Goal: Information Seeking & Learning: Understand process/instructions

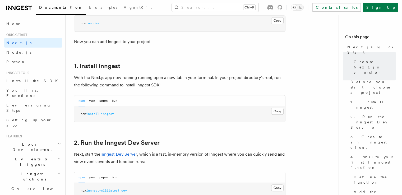
scroll to position [264, 0]
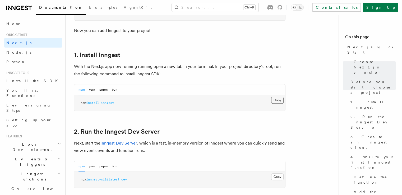
click at [276, 100] on button "Copy Copied" at bounding box center [277, 100] width 12 height 7
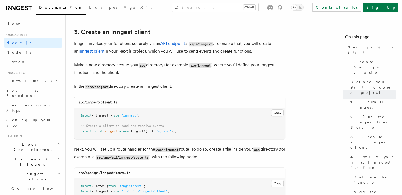
scroll to position [607, 0]
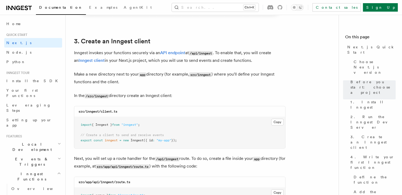
click at [102, 94] on code "/src/inngest" at bounding box center [96, 96] width 24 height 4
click at [103, 96] on code "/src/inngest" at bounding box center [96, 96] width 24 height 4
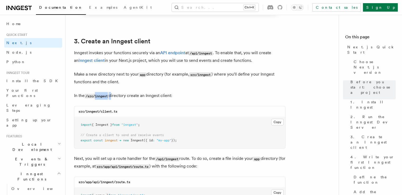
copy p "inngest"
click at [219, 127] on pre "import { Inngest } from "inngest" ; // Create a client to send and receive even…" at bounding box center [179, 132] width 211 height 31
click at [275, 123] on button "Copy Copied" at bounding box center [277, 122] width 12 height 7
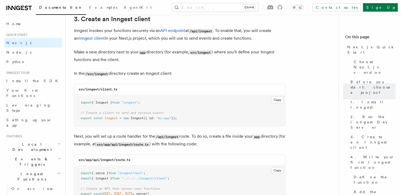
scroll to position [713, 0]
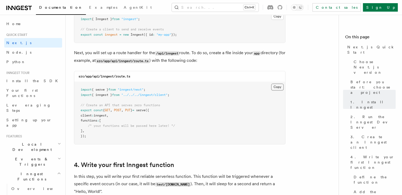
click at [277, 86] on button "Copy Copied" at bounding box center [277, 86] width 12 height 7
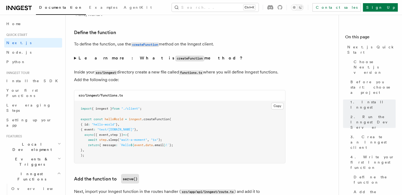
scroll to position [898, 0]
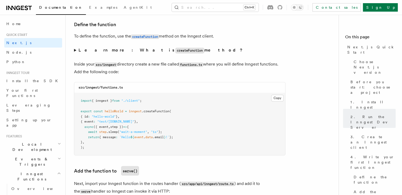
click at [102, 89] on code "src/inngest/functions.ts" at bounding box center [100, 88] width 44 height 4
drag, startPoint x: 100, startPoint y: 87, endPoint x: 116, endPoint y: 88, distance: 16.1
click at [116, 88] on code "src/inngest/functions.ts" at bounding box center [100, 88] width 44 height 4
click at [112, 88] on code "src/inngest/functions.ts" at bounding box center [100, 88] width 44 height 4
click at [109, 87] on code "src/inngest/functions.ts" at bounding box center [100, 88] width 44 height 4
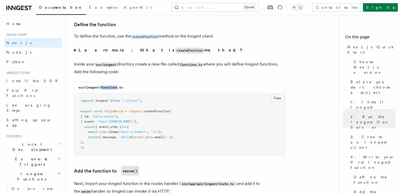
click at [109, 87] on code "src/inngest/functions.ts" at bounding box center [100, 88] width 44 height 4
copy code "functions"
click at [99, 24] on link "Define the function" at bounding box center [95, 24] width 42 height 7
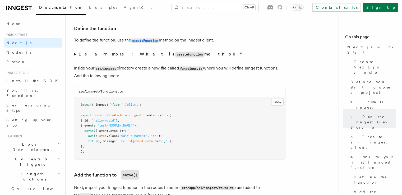
click at [214, 139] on pre "import { inngest } from "./client" ; export const helloWorld = inngest .createF…" at bounding box center [179, 128] width 211 height 62
